Goal: Use online tool/utility: Use online tool/utility

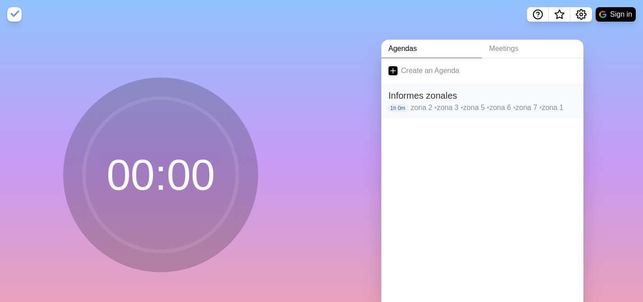
click at [419, 97] on h2 "Informes zonales" at bounding box center [482, 96] width 188 height 14
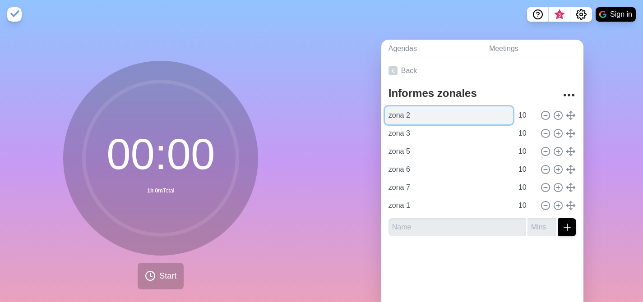
click at [395, 119] on input "zona 2" at bounding box center [449, 115] width 128 height 18
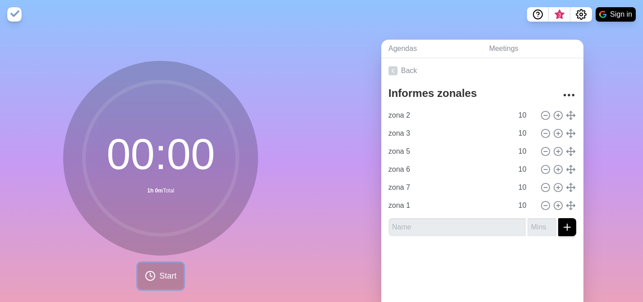
click at [163, 274] on span "Start" at bounding box center [167, 276] width 17 height 12
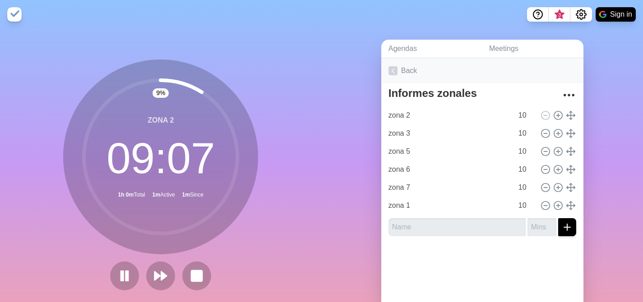
click at [391, 72] on icon at bounding box center [392, 70] width 9 height 9
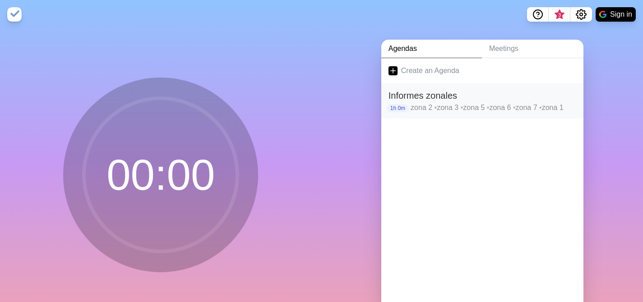
click at [407, 99] on h2 "Informes zonales" at bounding box center [482, 96] width 188 height 14
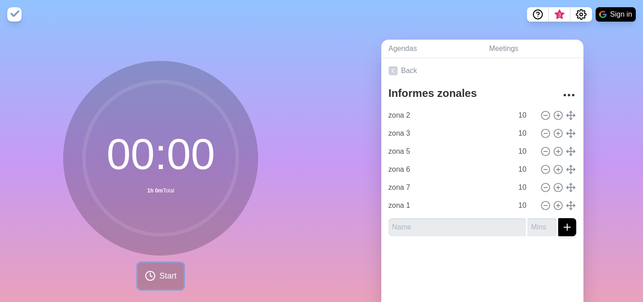
click at [161, 276] on span "Start" at bounding box center [167, 276] width 17 height 12
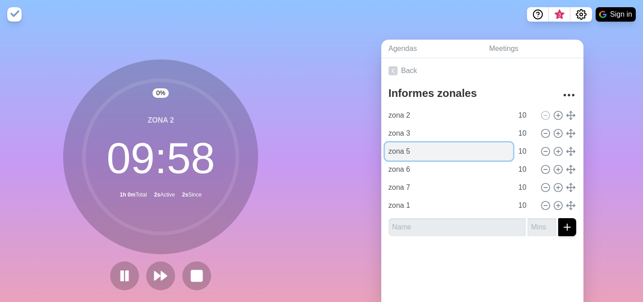
click at [401, 153] on input "zona 5" at bounding box center [449, 152] width 128 height 18
type input "z"
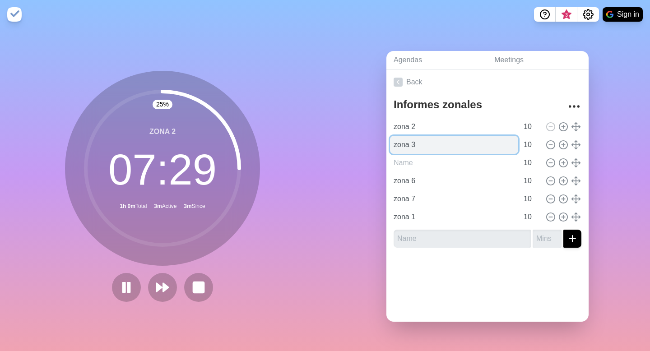
type input "zona 5"
click at [415, 143] on input "zona 3" at bounding box center [454, 145] width 128 height 18
type input "Direccion de seguros"
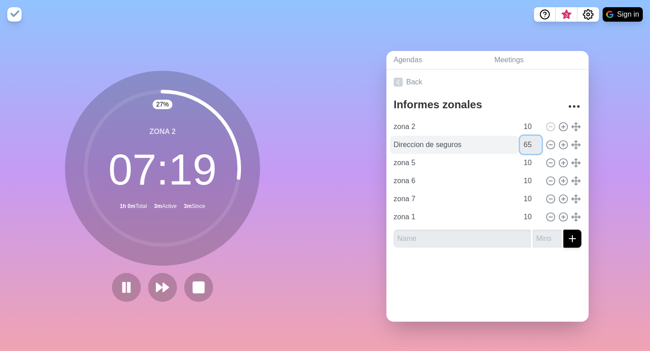
type input "65"
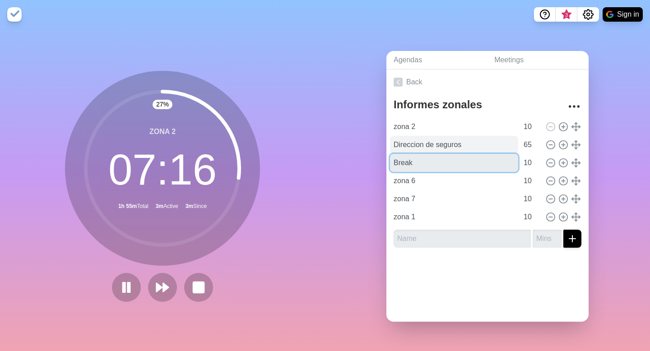
type input "Break"
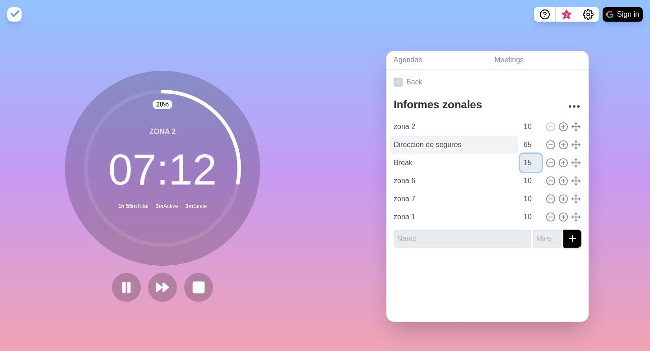
type input "15"
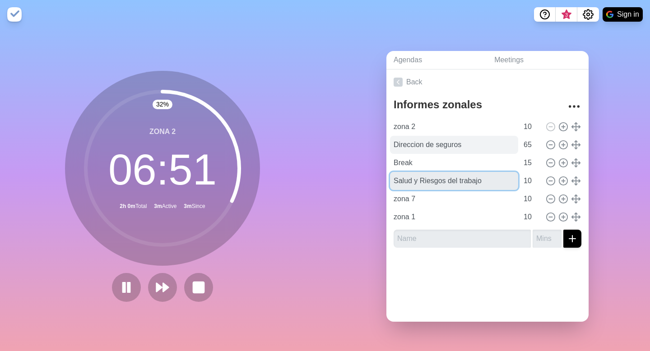
type input "Salud y Riesgos del trabajo"
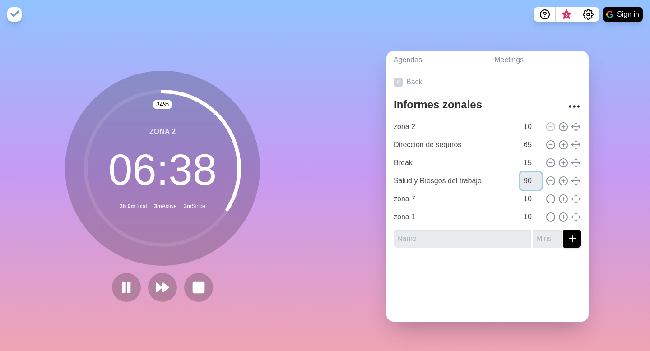
type input "90"
click at [274, 125] on div "34 % zona 2 06 : 38 2h 0m Total 3m Active 3m Since" at bounding box center [162, 190] width 325 height 322
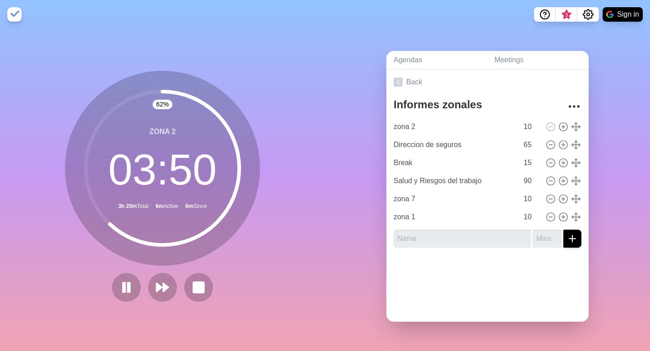
drag, startPoint x: 274, startPoint y: 125, endPoint x: 274, endPoint y: 5, distance: 119.5
click at [274, 5] on main "3 Sign in 62 % zona 2 03 : 50 3h 20m Total 6m Active 6m Since Agendas Meetings …" at bounding box center [325, 175] width 650 height 351
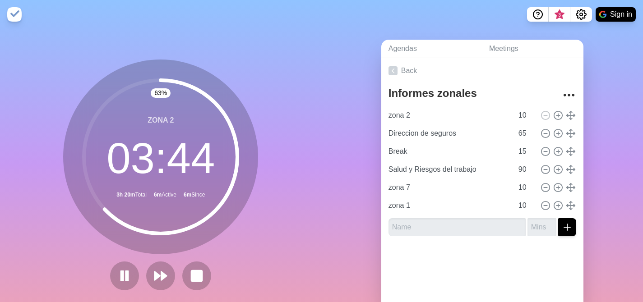
click at [31, 168] on div "63 % zona 2 03 : 44 3h 20m Total 6m Active 6m Since" at bounding box center [161, 179] width 322 height 300
click at [540, 186] on icon at bounding box center [545, 188] width 10 height 10
type input "zona 1"
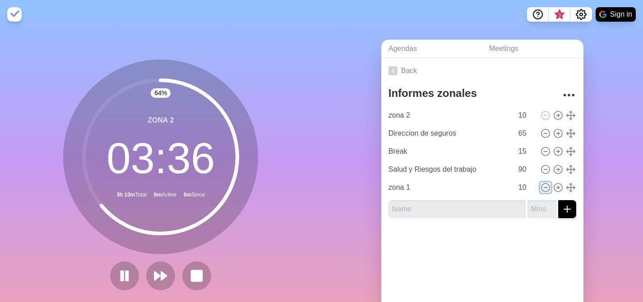
click at [540, 189] on icon at bounding box center [545, 188] width 10 height 10
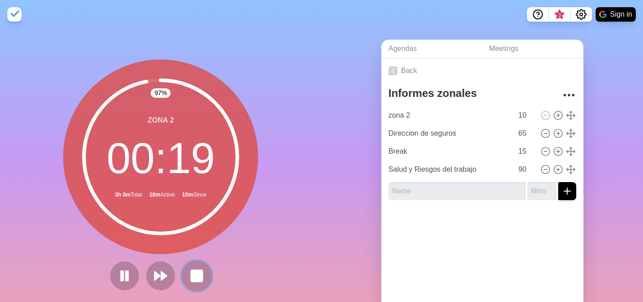
click at [197, 270] on rect at bounding box center [196, 275] width 11 height 11
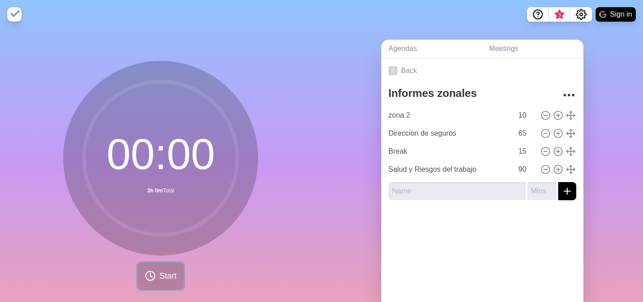
click at [159, 277] on span "Start" at bounding box center [167, 276] width 17 height 12
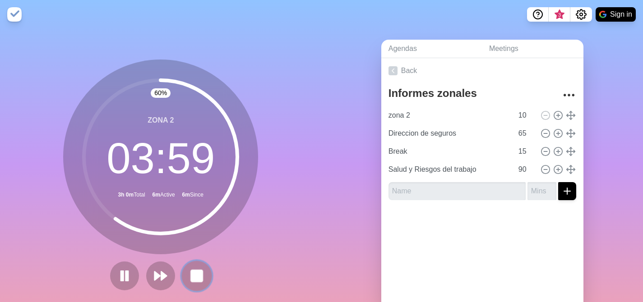
click at [200, 281] on icon at bounding box center [196, 275] width 15 height 15
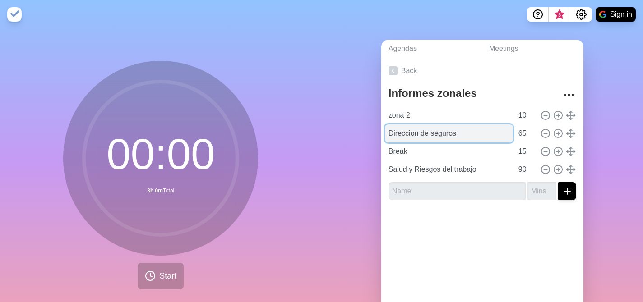
click at [391, 134] on input "Direccion de seguros" at bounding box center [449, 134] width 128 height 18
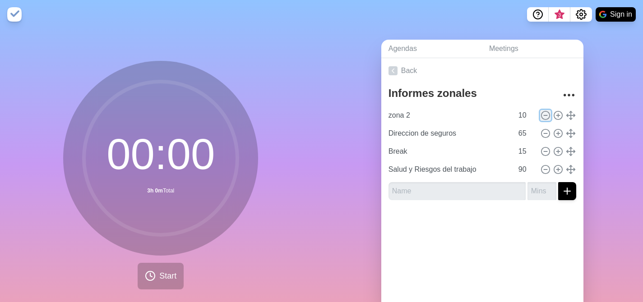
click at [540, 115] on icon at bounding box center [545, 116] width 10 height 10
type input "Direccion de seguros"
type input "65"
type input "Break"
type input "15"
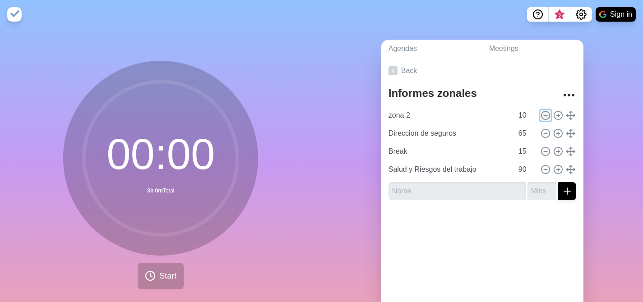
type input "Salud y Riesgos del trabajo"
type input "90"
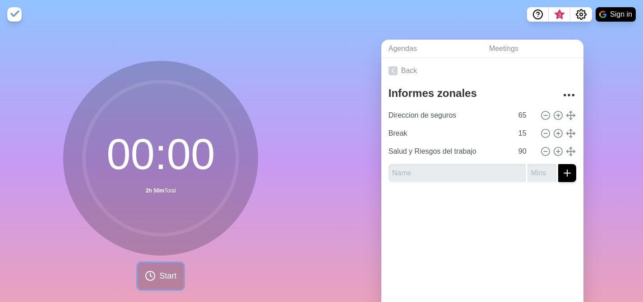
click at [161, 278] on span "Start" at bounding box center [167, 276] width 17 height 12
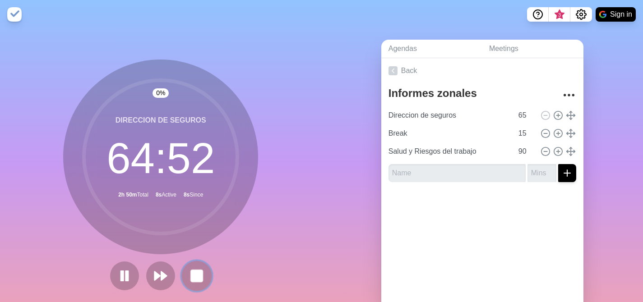
click at [194, 279] on rect at bounding box center [196, 275] width 11 height 11
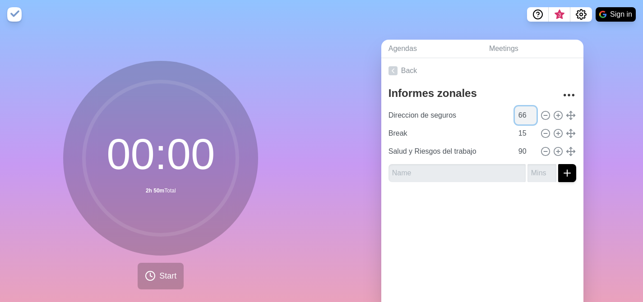
click at [521, 114] on input "66" at bounding box center [526, 115] width 22 height 18
click at [521, 114] on input "67" at bounding box center [526, 115] width 22 height 18
click at [521, 114] on input "68" at bounding box center [526, 115] width 22 height 18
click at [521, 114] on input "69" at bounding box center [526, 115] width 22 height 18
click at [521, 114] on input "70" at bounding box center [526, 115] width 22 height 18
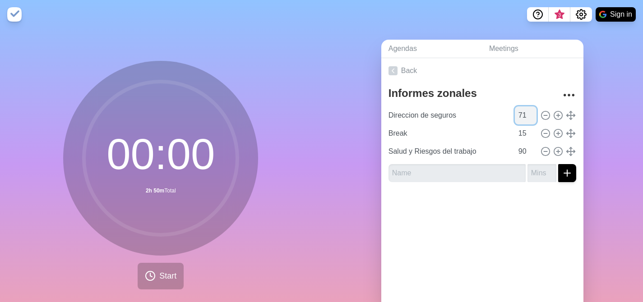
click at [521, 114] on input "71" at bounding box center [526, 115] width 22 height 18
click at [521, 114] on input "72" at bounding box center [526, 115] width 22 height 18
click at [521, 114] on input "73" at bounding box center [526, 115] width 22 height 18
click at [521, 114] on input "74" at bounding box center [526, 115] width 22 height 18
type input "75"
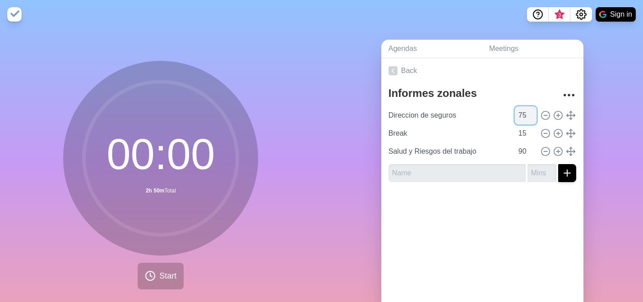
click at [521, 114] on input "75" at bounding box center [526, 115] width 22 height 18
click at [165, 284] on button "Start" at bounding box center [161, 276] width 46 height 27
